Goal: Transaction & Acquisition: Purchase product/service

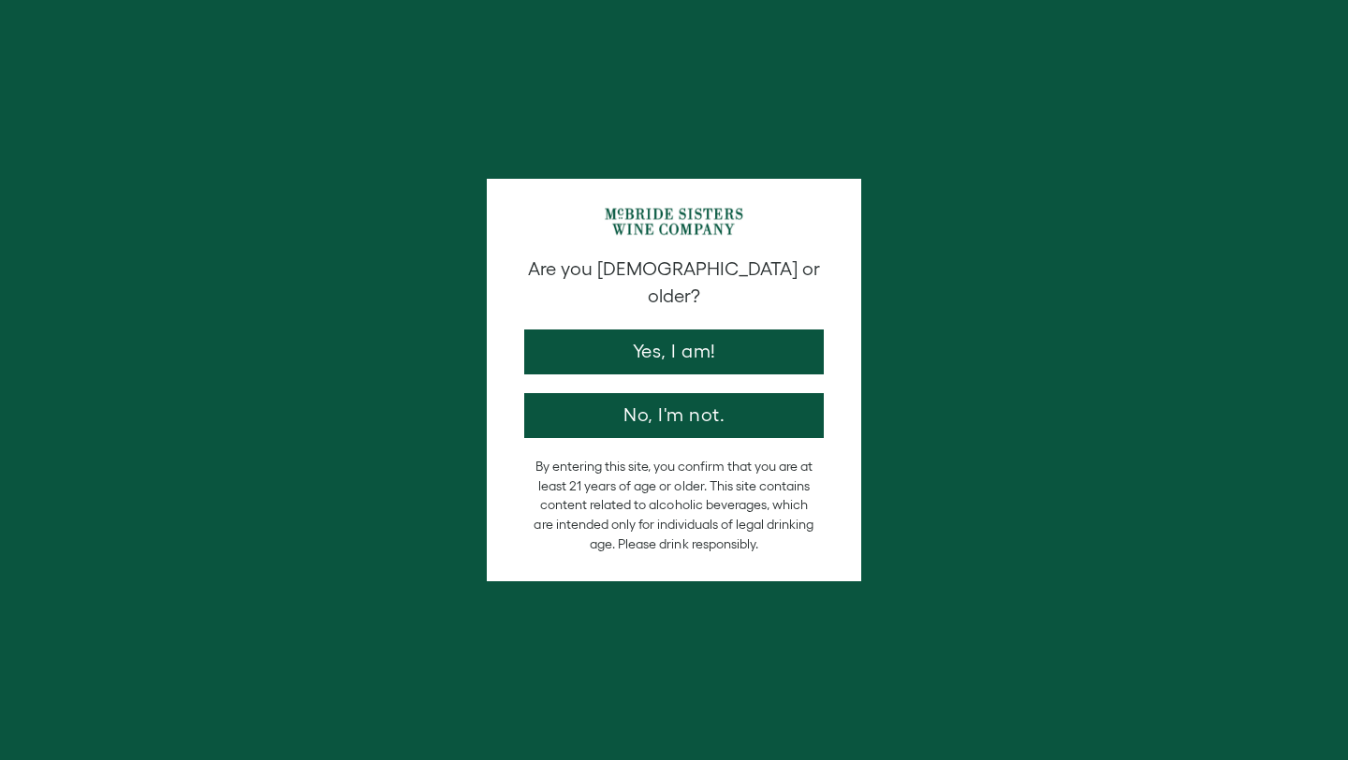
click at [740, 304] on div "Are you 21 years old or older? Yes, I am! No, I'm not." at bounding box center [674, 347] width 318 height 183
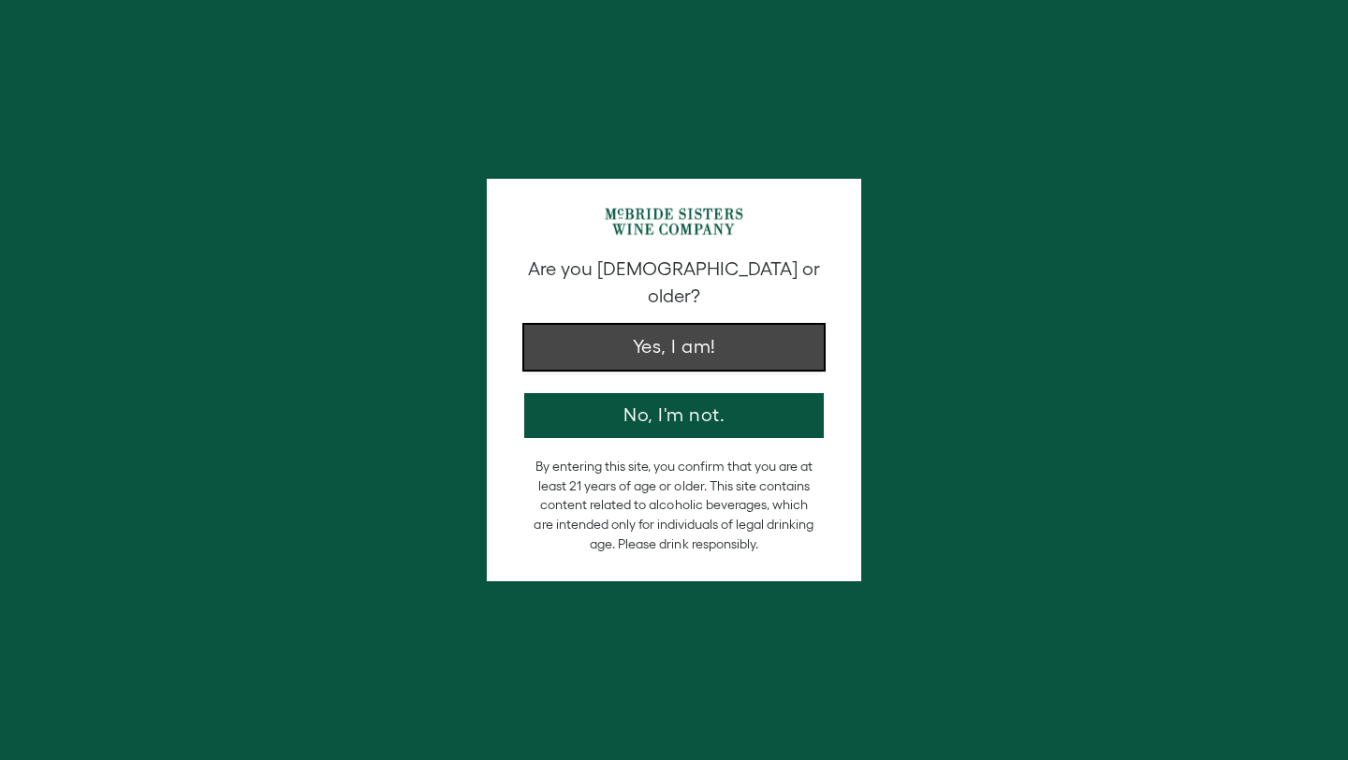
click at [736, 325] on button "Yes, I am!" at bounding box center [674, 347] width 300 height 45
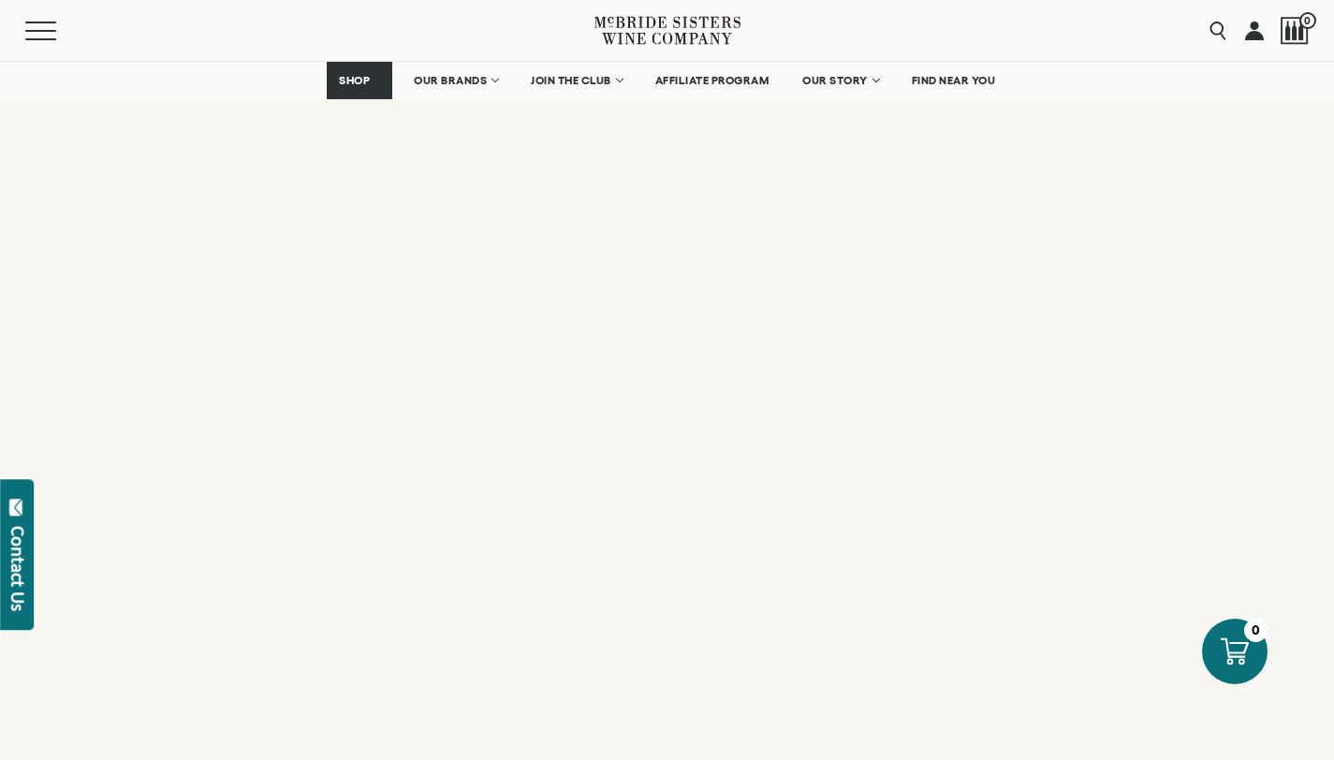
drag, startPoint x: 1348, startPoint y: 435, endPoint x: 1098, endPoint y: 618, distance: 309.6
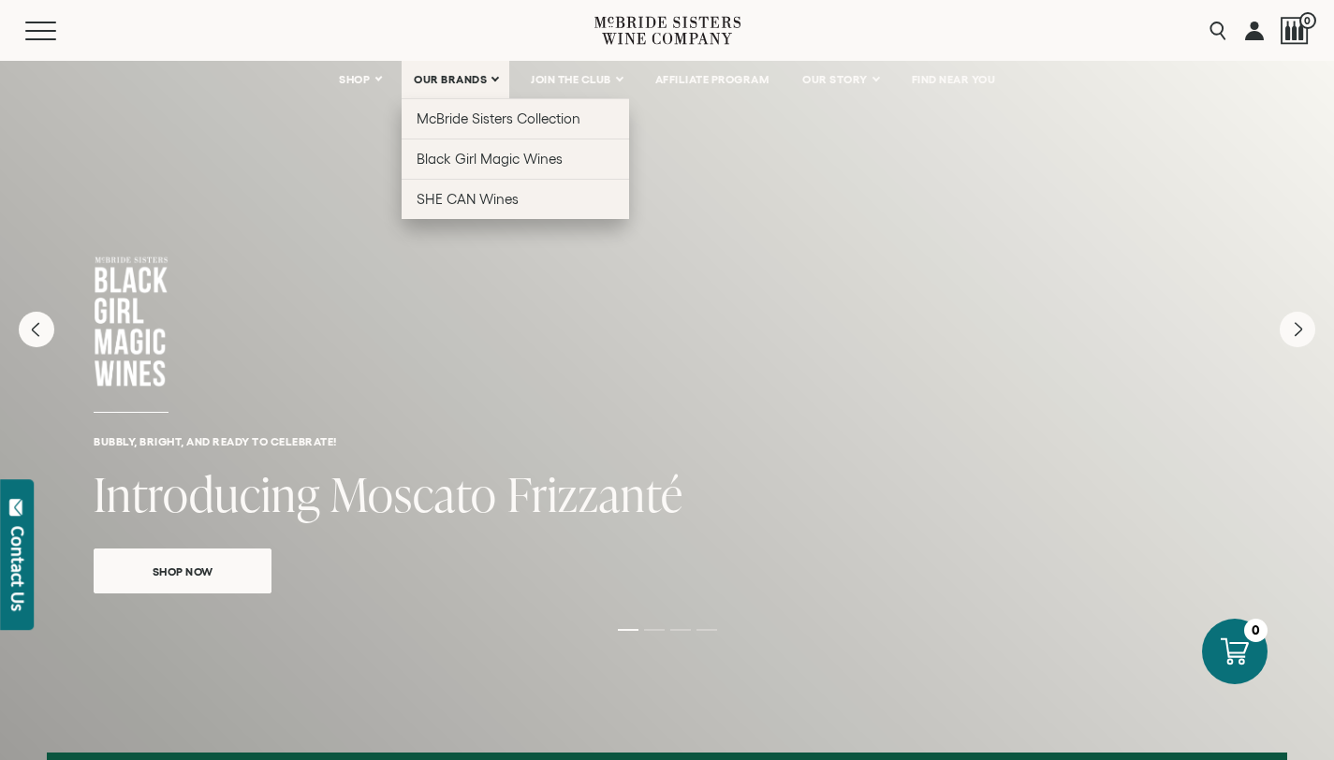
click at [453, 86] on link "OUR BRANDS" at bounding box center [456, 79] width 108 height 37
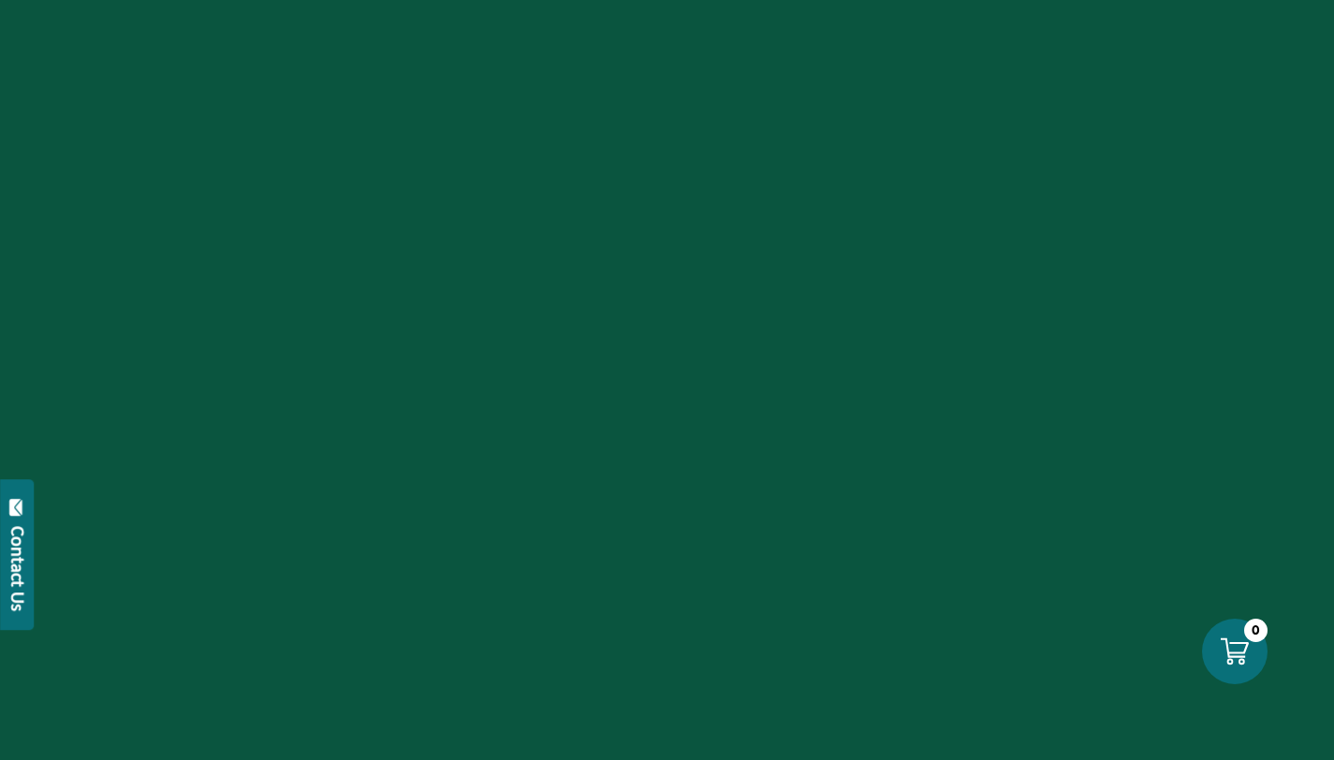
scroll to position [1306, 0]
click at [509, 637] on div at bounding box center [667, 380] width 1334 height 760
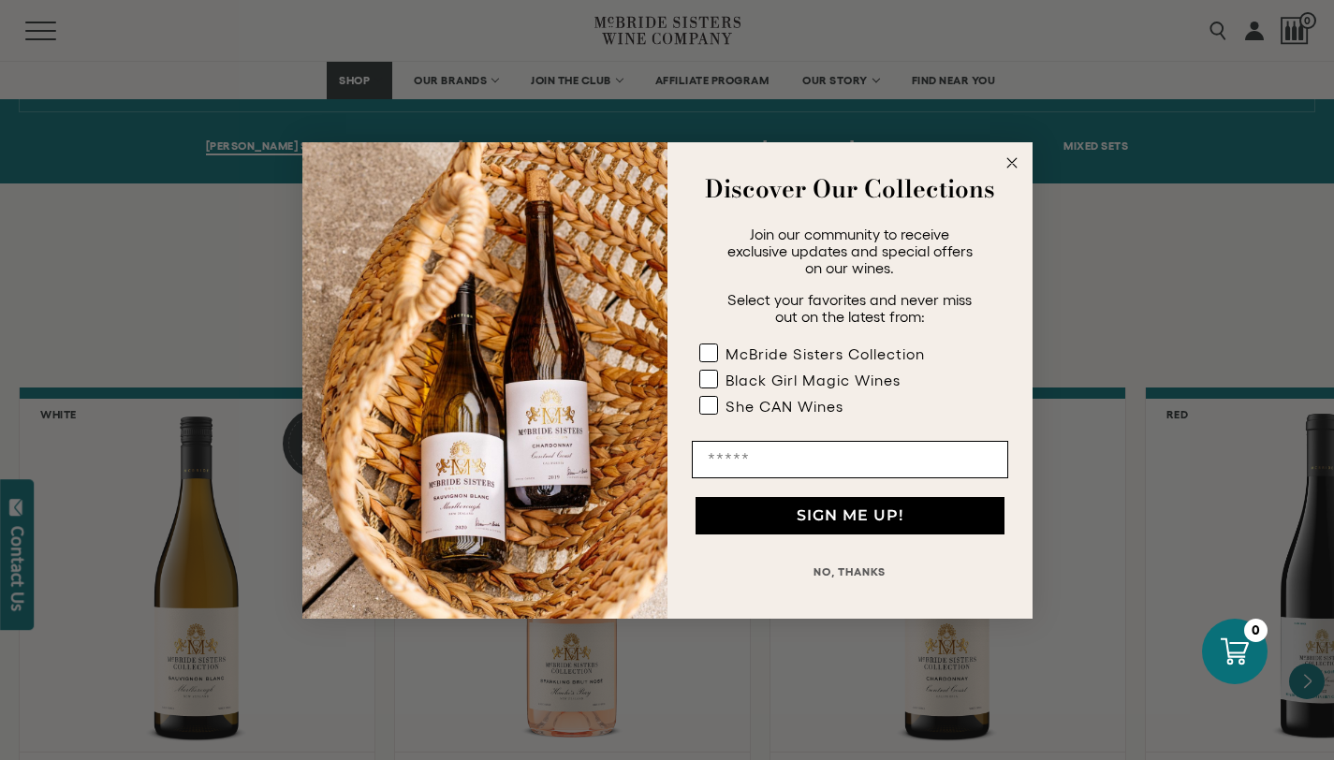
scroll to position [1310, 0]
click at [1008, 167] on icon "Close dialog" at bounding box center [1012, 162] width 9 height 9
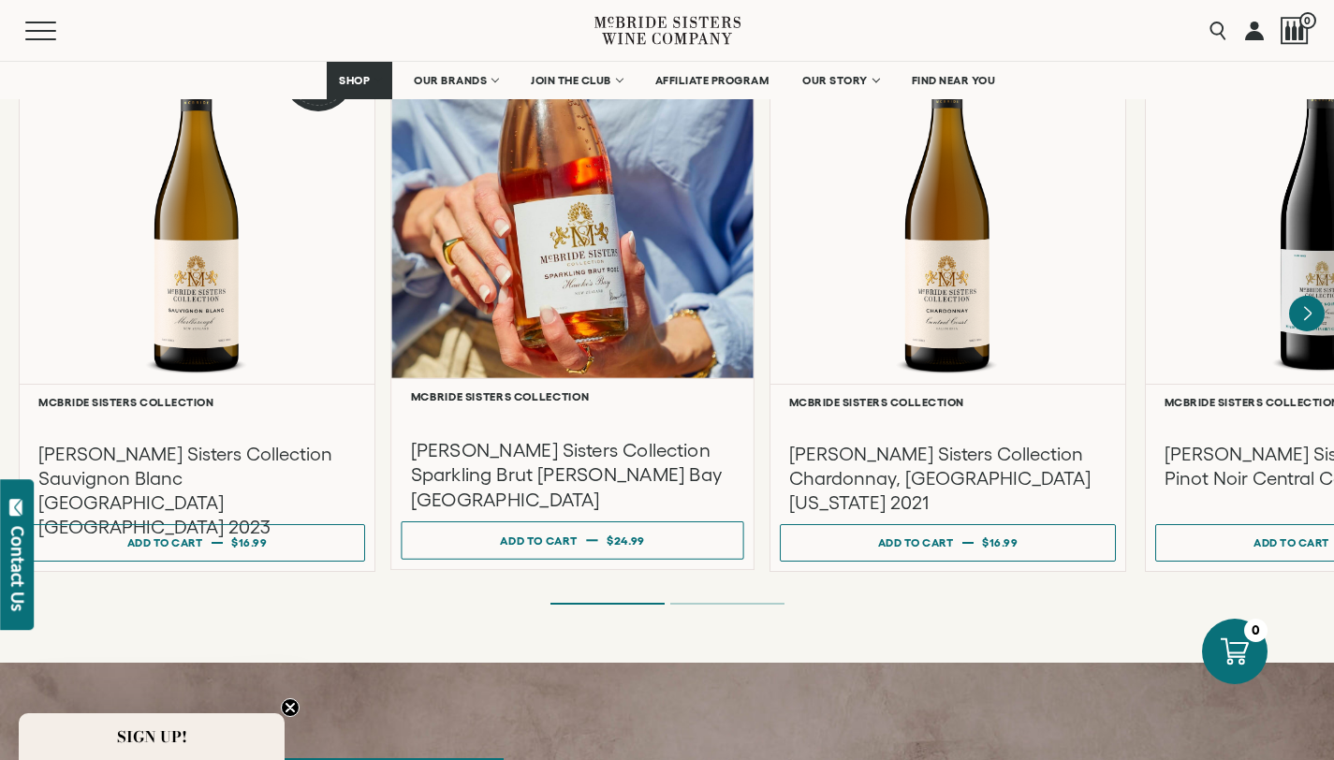
scroll to position [1677, 0]
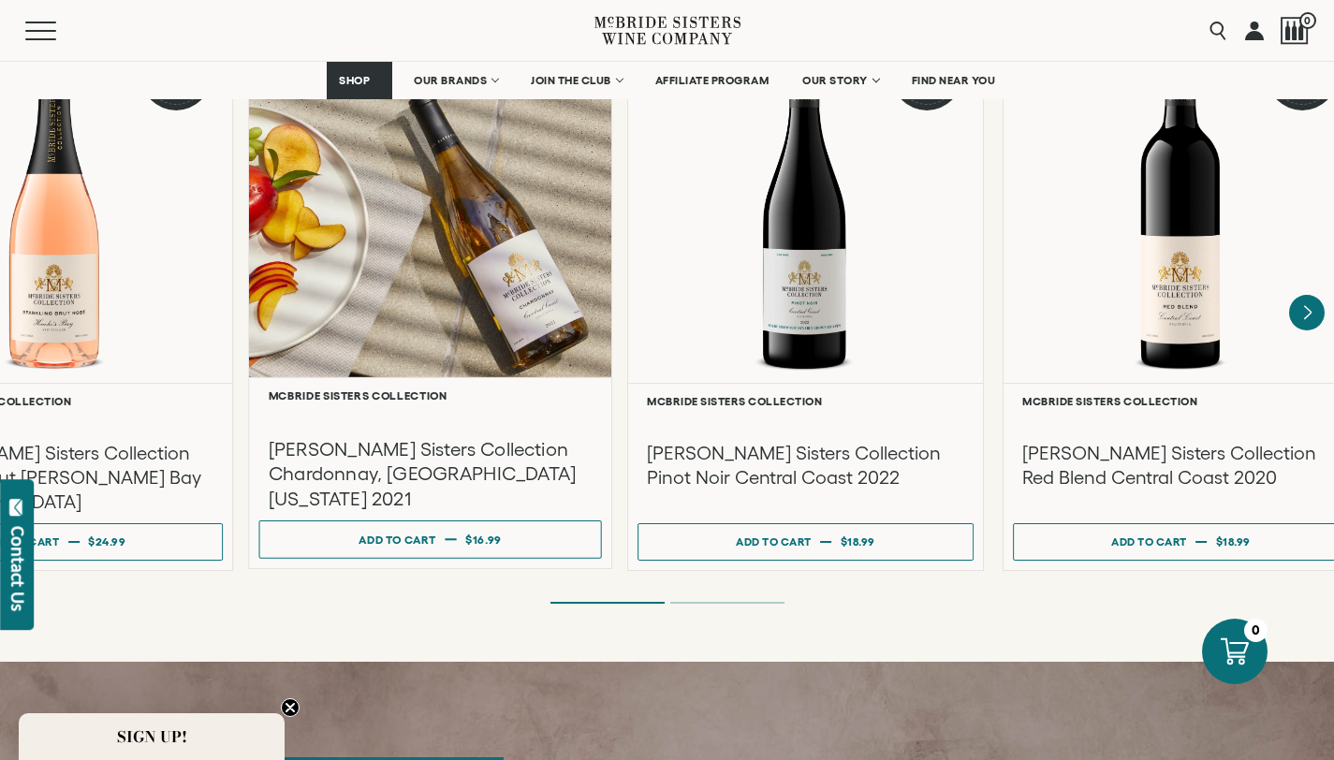
click at [538, 250] on div at bounding box center [430, 197] width 362 height 361
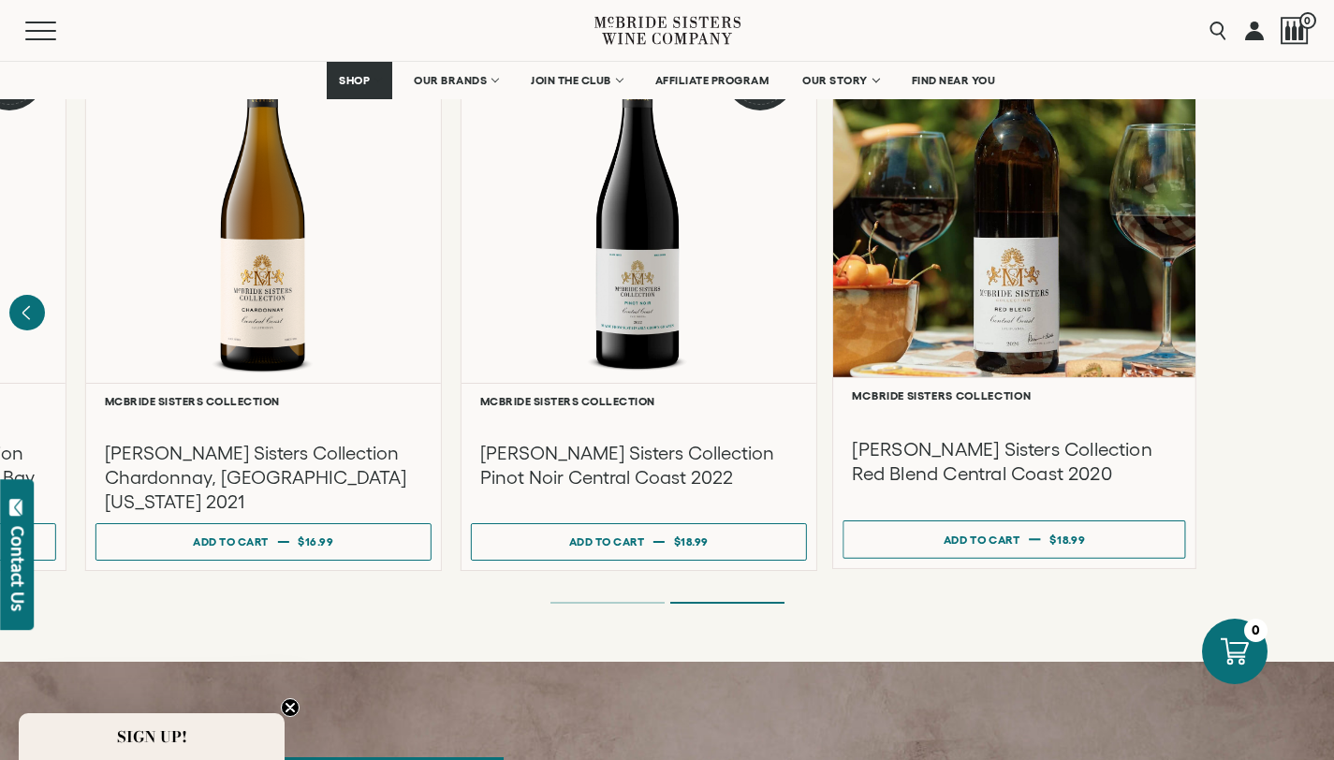
click at [1169, 377] on link "**********" at bounding box center [1015, 288] width 364 height 564
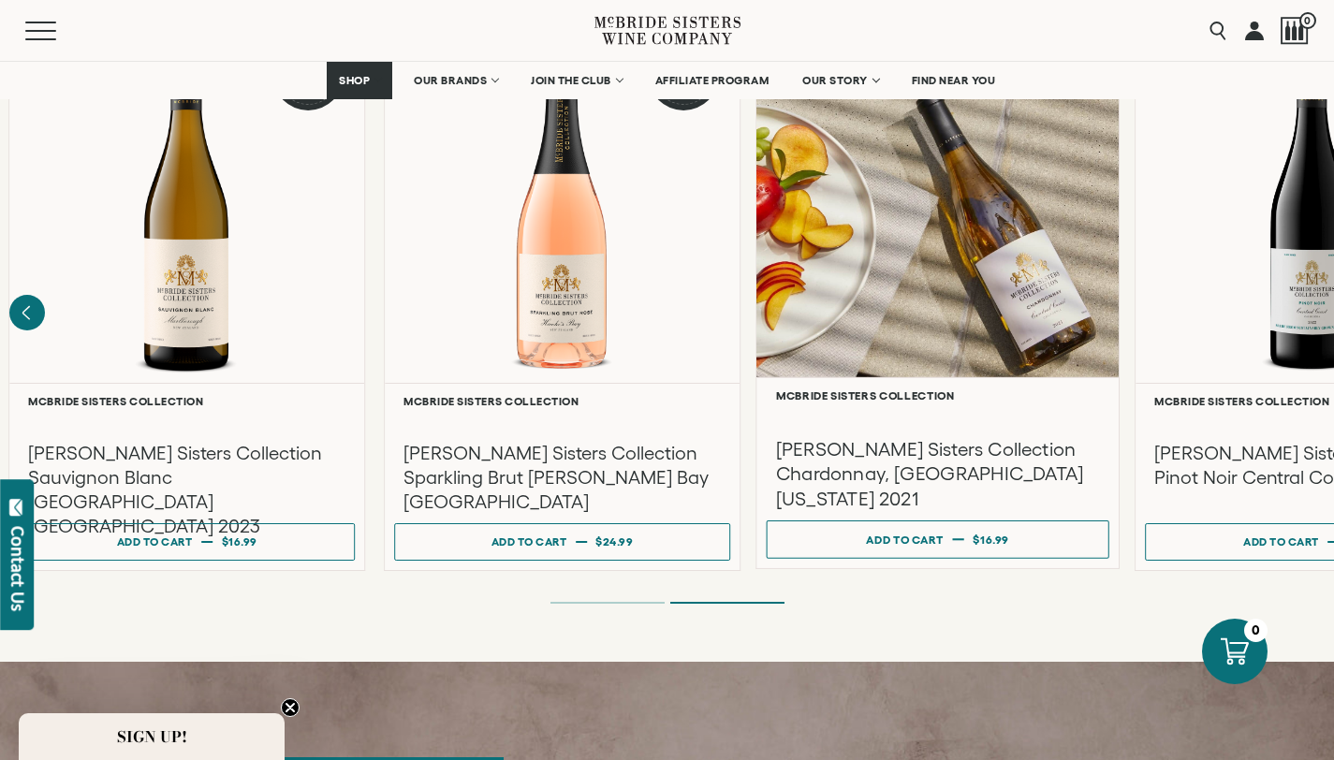
click at [1119, 317] on div at bounding box center [938, 197] width 362 height 361
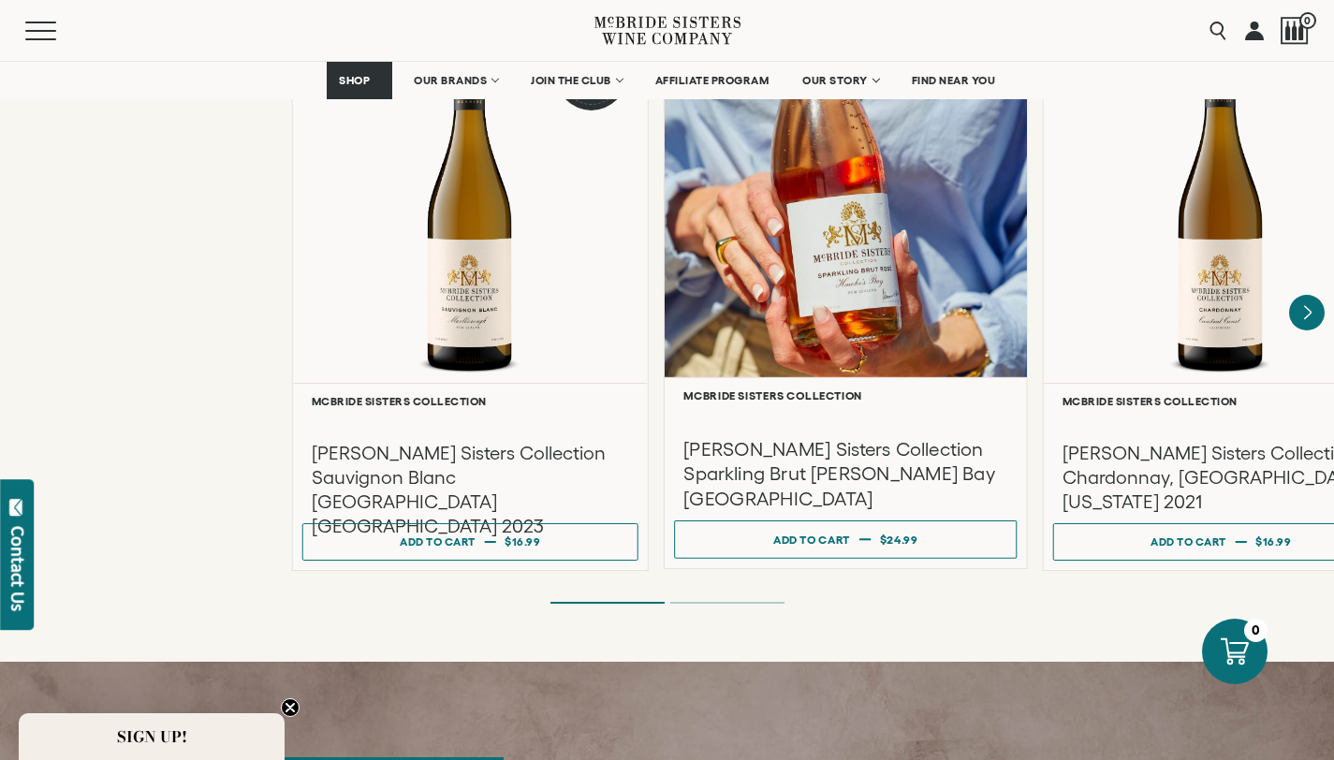
click at [1087, 329] on div "**********" at bounding box center [931, 295] width 1334 height 553
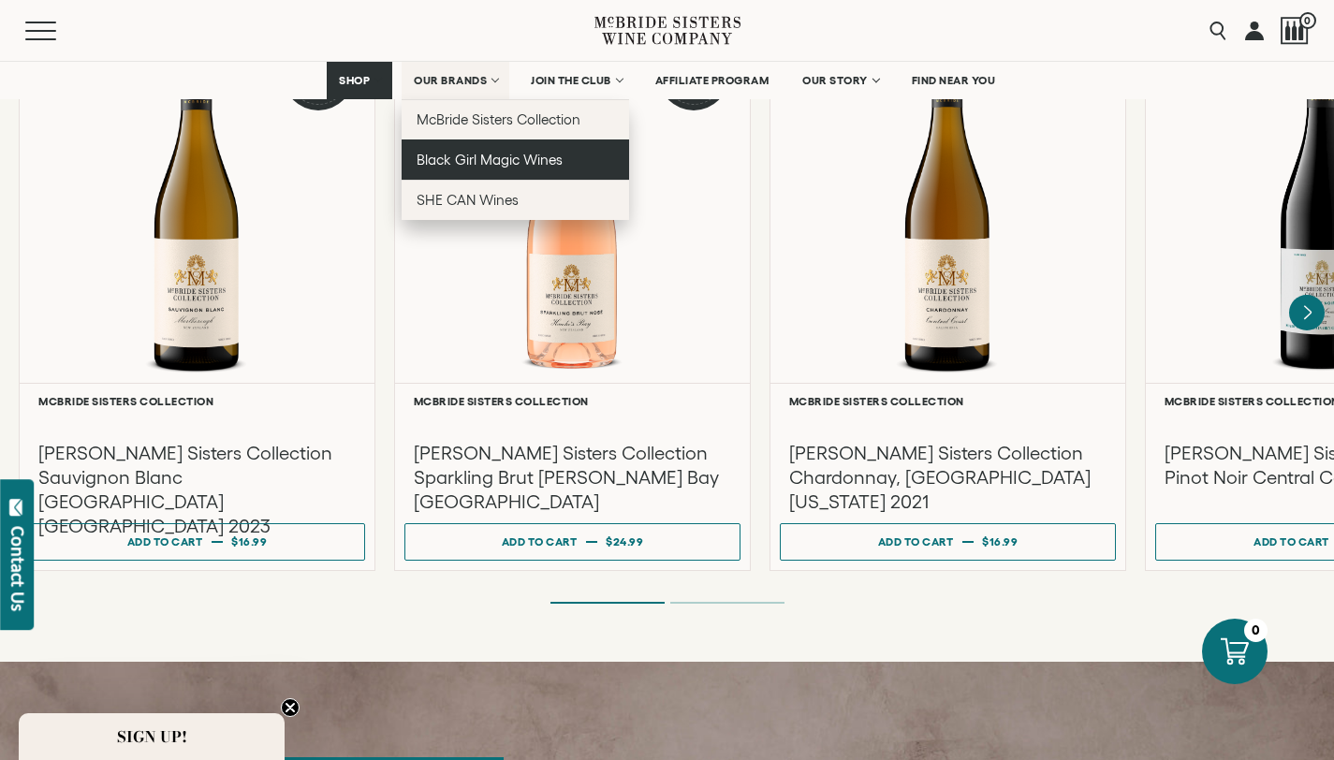
click at [485, 152] on span "Black Girl Magic Wines" at bounding box center [490, 160] width 146 height 16
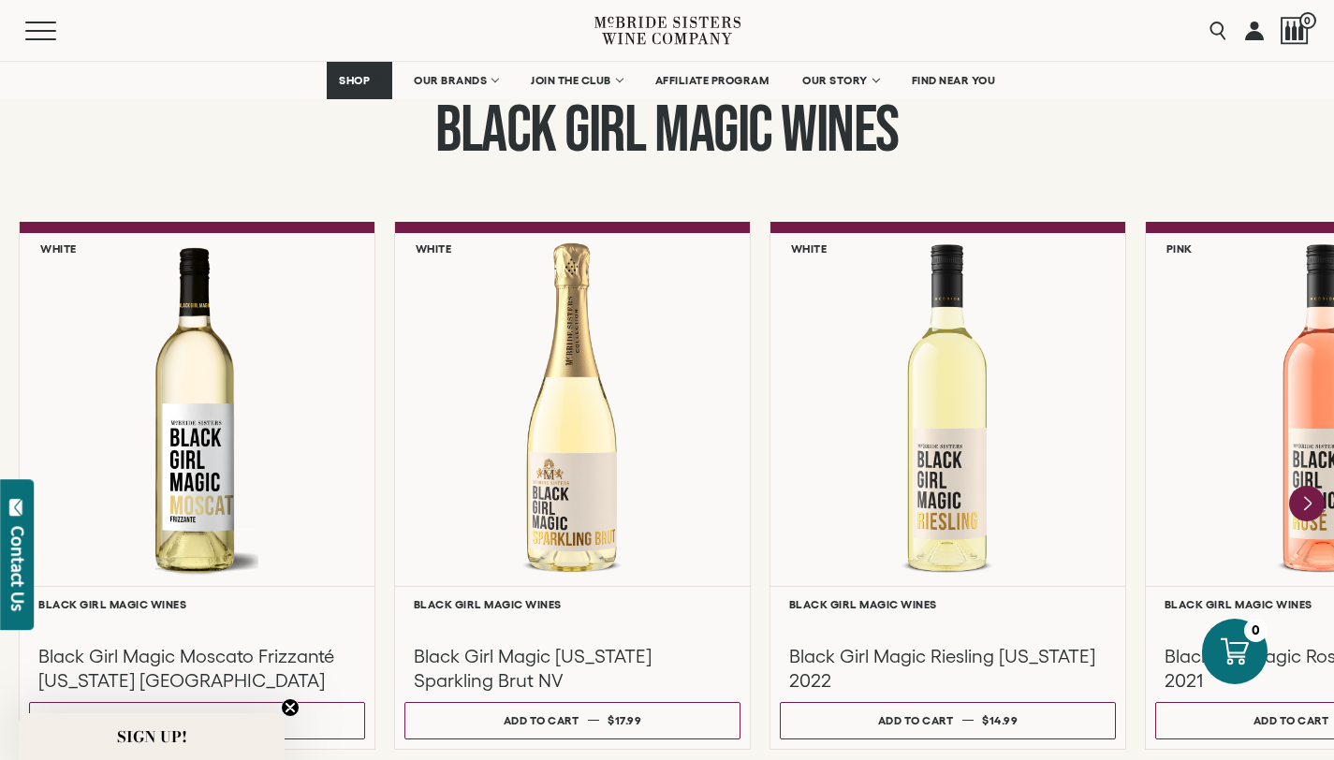
scroll to position [1534, 0]
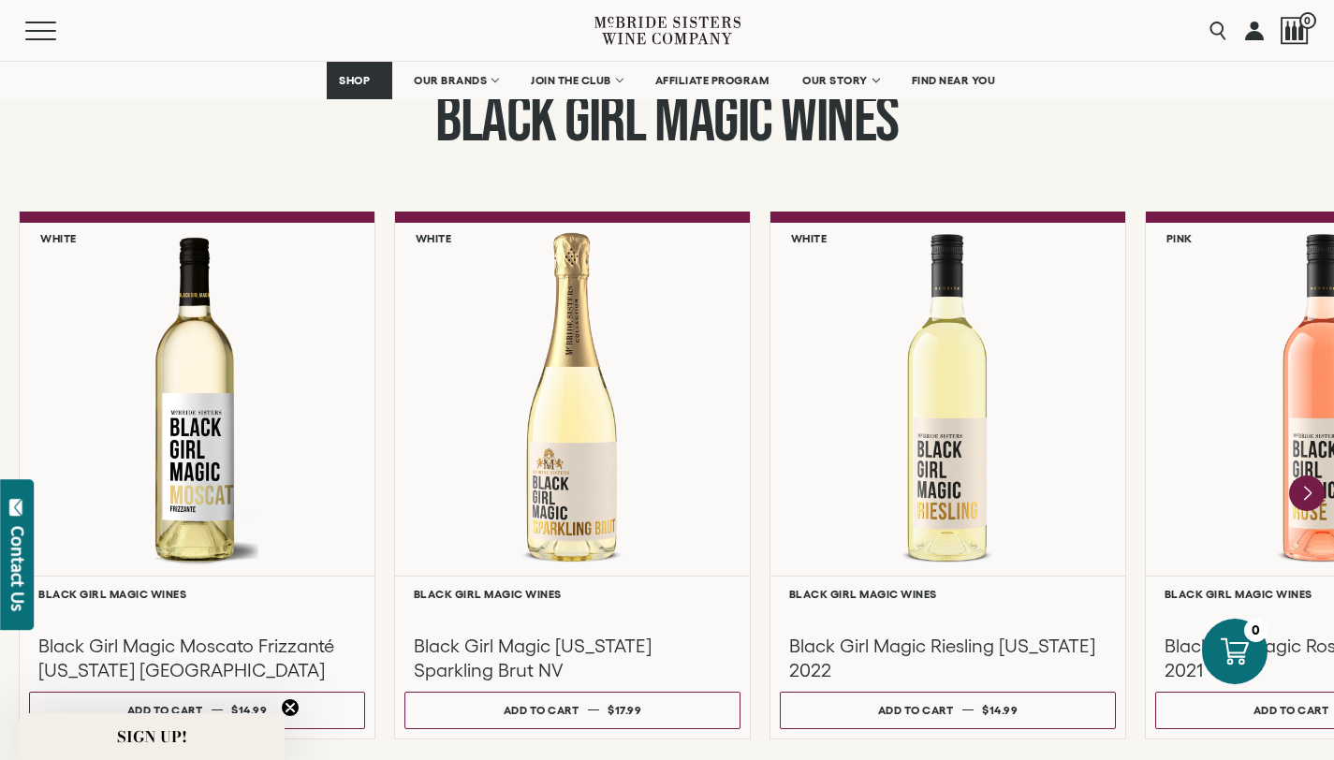
click at [835, 182] on div "**********" at bounding box center [667, 417] width 1334 height 715
